Goal: Find specific page/section: Find specific page/section

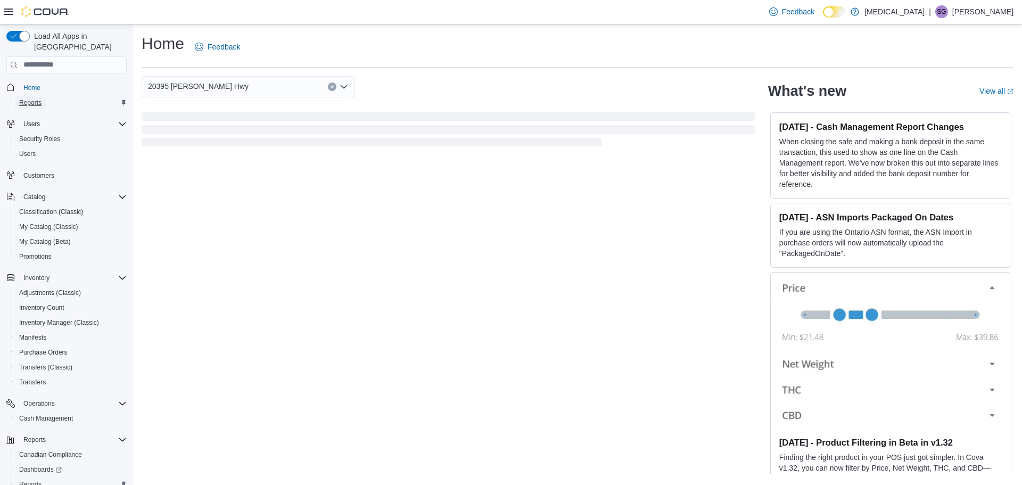
click at [28, 98] on span "Reports" at bounding box center [30, 102] width 22 height 9
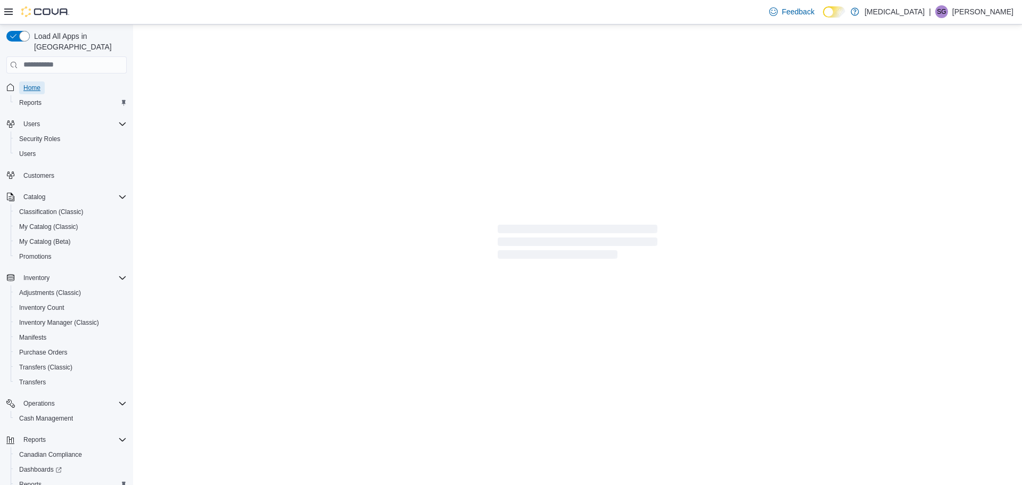
click at [31, 84] on span "Home" at bounding box center [31, 88] width 17 height 9
